Goal: Information Seeking & Learning: Check status

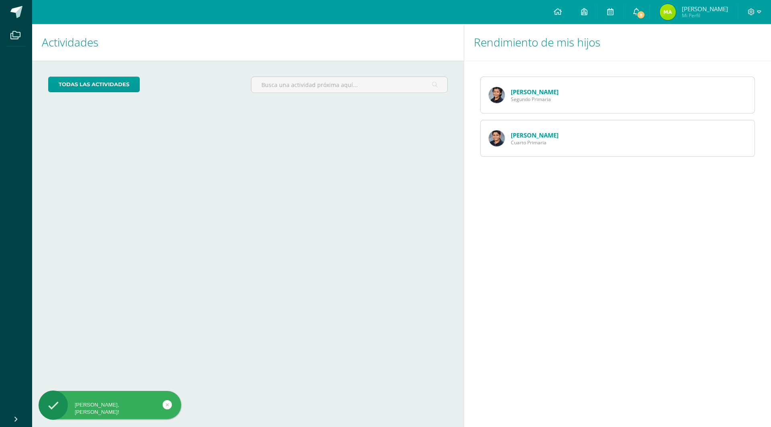
click at [645, 12] on span "8" at bounding box center [640, 14] width 9 height 9
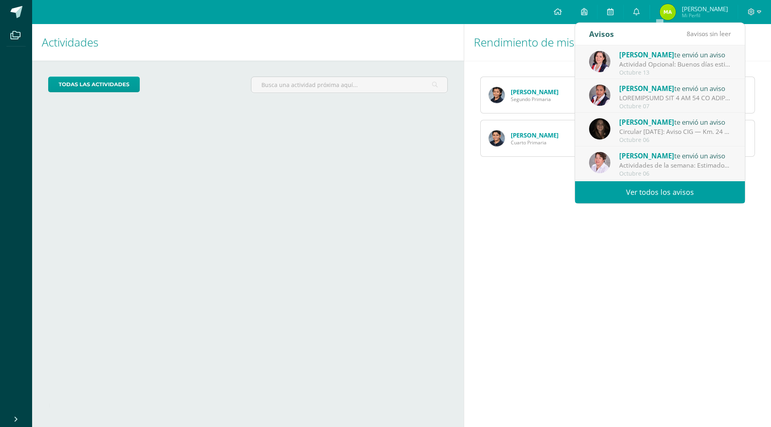
click at [653, 192] on link "Ver todos los avisos" at bounding box center [660, 192] width 170 height 22
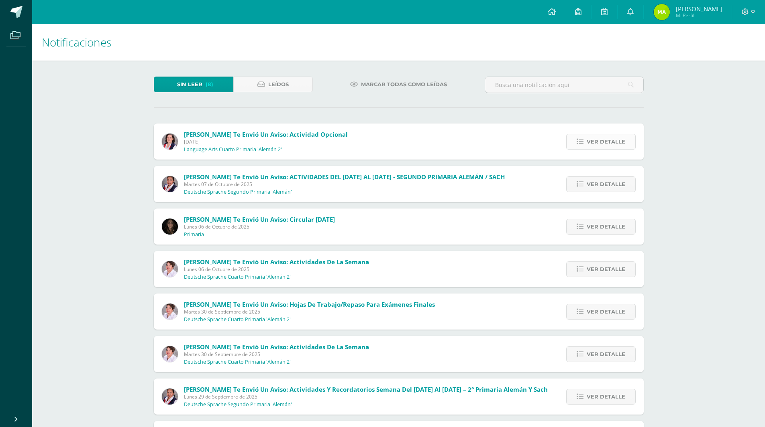
click at [593, 143] on span "Ver detalle" at bounding box center [605, 141] width 39 height 15
